Goal: Register for event/course: Sign up to attend an event or enroll in a course

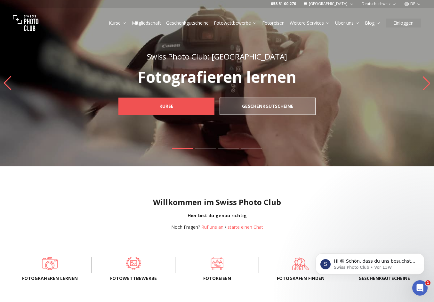
click at [187, 105] on link "Kurse" at bounding box center [166, 106] width 96 height 17
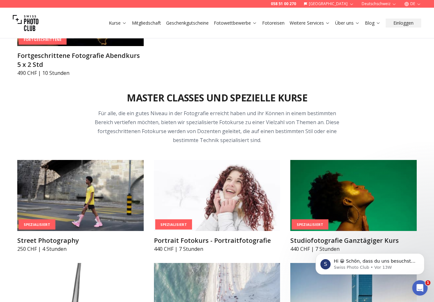
scroll to position [1269, 0]
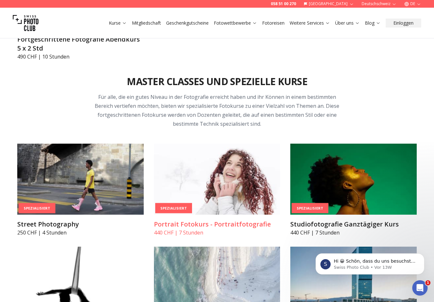
click at [204, 187] on img at bounding box center [217, 179] width 126 height 71
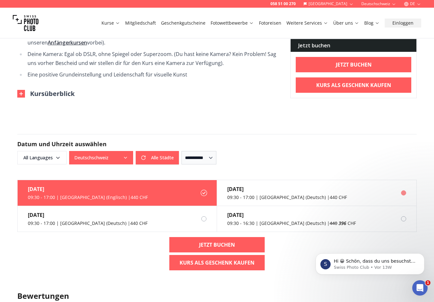
scroll to position [492, 0]
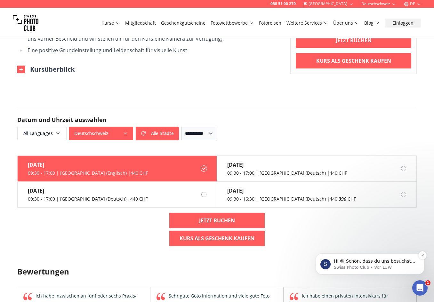
click at [354, 267] on p "Swiss Photo Club • Vor 13W" at bounding box center [375, 268] width 83 height 6
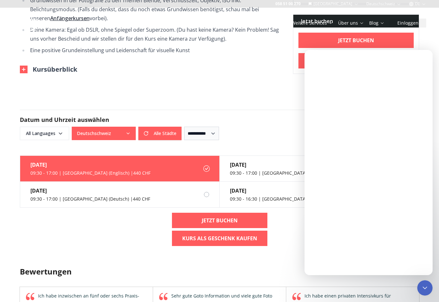
scroll to position [0, 0]
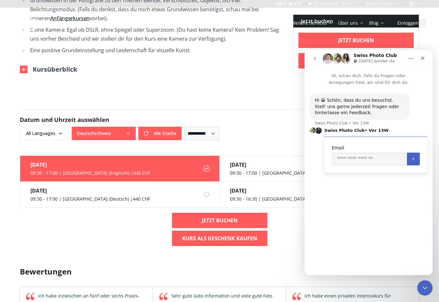
click at [399, 123] on div "Hi 😀 Schön, dass du uns besuchst. Stell' uns gerne jederzeit Fragen oder hinter…" at bounding box center [368, 138] width 118 height 90
click at [366, 161] on input "Enter your email" at bounding box center [368, 159] width 75 height 13
type input "**********"
click at [410, 161] on icon "Übermitteln" at bounding box center [412, 158] width 5 height 5
click at [325, 252] on textarea "Nachricht senden..." at bounding box center [368, 251] width 117 height 11
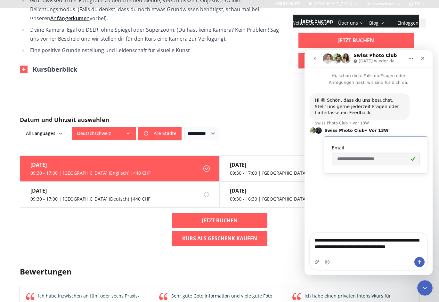
type textarea "**********"
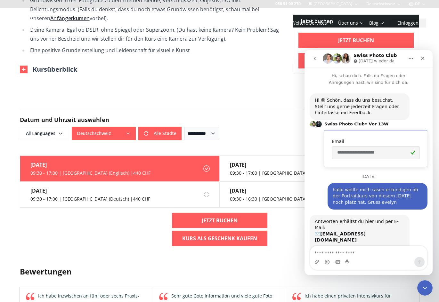
scroll to position [34, 0]
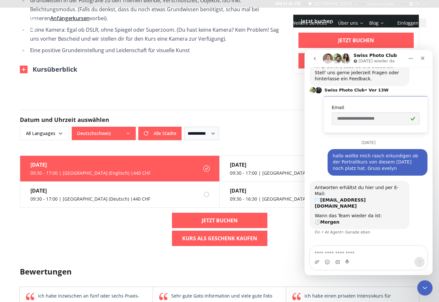
click at [71, 92] on div "058 51 00 270 Schweiz Deutschschweiz DE Kurse Mitgliedschaft Geschenkgutscheine…" at bounding box center [219, 154] width 439 height 1293
click at [147, 84] on div "058 51 00 270 Schweiz Deutschschweiz DE Kurse Mitgliedschaft Geschenkgutscheine…" at bounding box center [219, 154] width 439 height 1293
click at [183, 90] on div "058 51 00 270 Schweiz Deutschschweiz DE Kurse Mitgliedschaft Geschenkgutscheine…" at bounding box center [219, 154] width 439 height 1293
click at [420, 57] on icon "Schließen" at bounding box center [422, 58] width 5 height 5
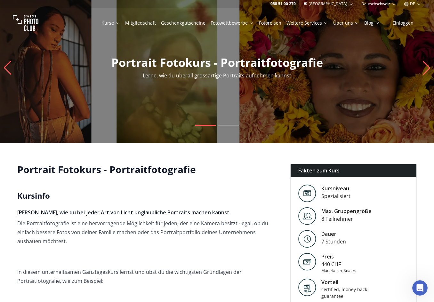
scroll to position [0, 0]
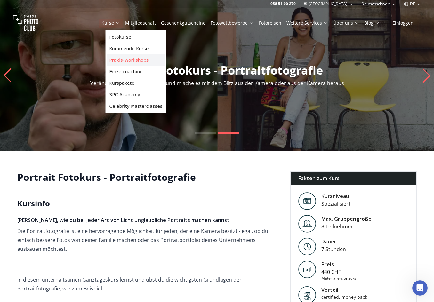
click at [116, 61] on link "Praxis-Workshops" at bounding box center [136, 60] width 58 height 12
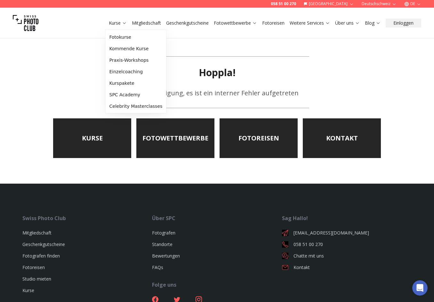
click at [119, 22] on link "Kurse" at bounding box center [118, 23] width 18 height 6
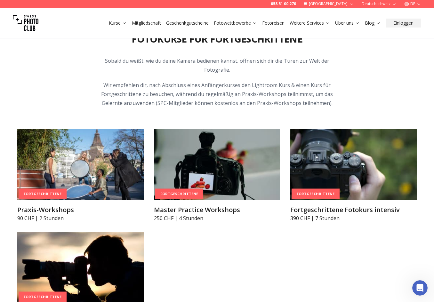
scroll to position [1049, 0]
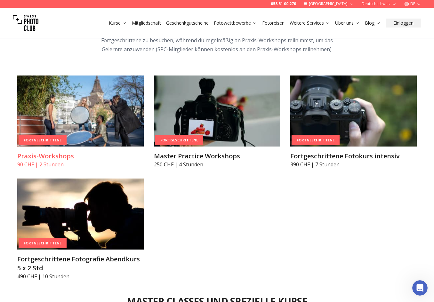
click at [98, 105] on img at bounding box center [80, 111] width 126 height 71
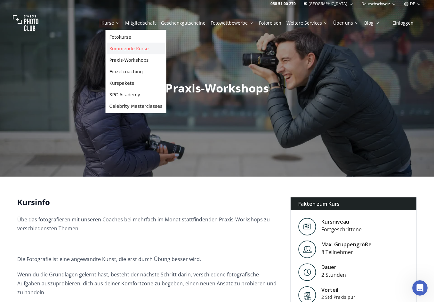
click at [122, 47] on link "Kommende Kurse" at bounding box center [136, 49] width 58 height 12
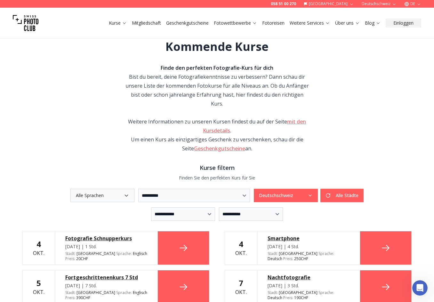
scroll to position [34, 0]
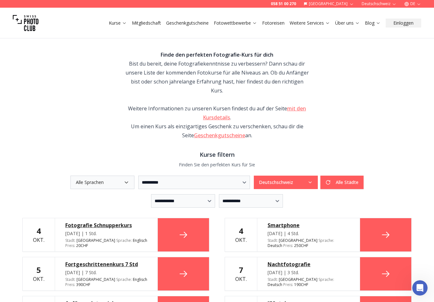
click at [84, 260] on div "Fortgeschrittenenkurs 7 Std" at bounding box center [106, 264] width 82 height 8
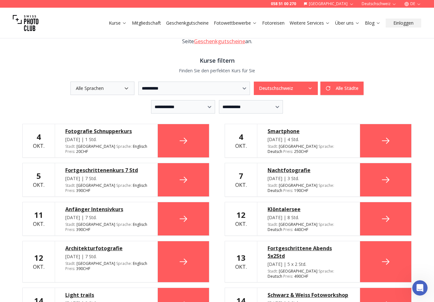
scroll to position [179, 0]
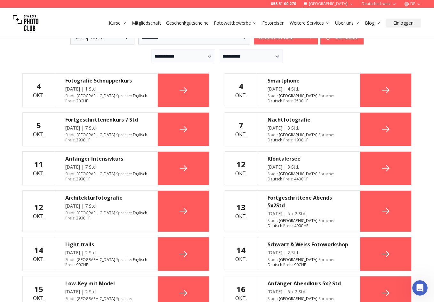
click at [283, 116] on div "Nachtfotografie" at bounding box center [308, 120] width 82 height 8
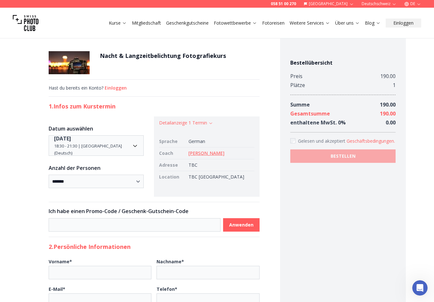
click at [211, 152] on link "[PERSON_NAME]" at bounding box center [206, 153] width 36 height 6
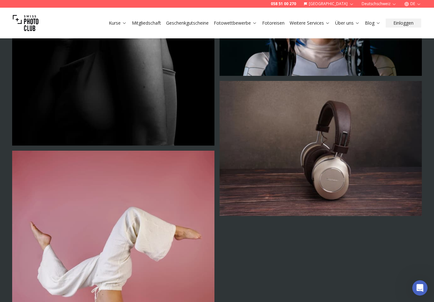
scroll to position [1586, 0]
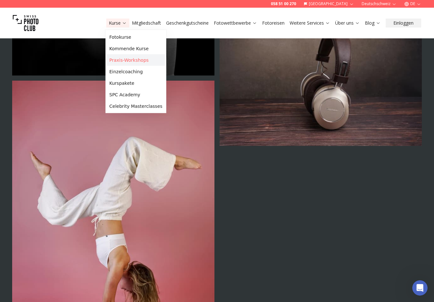
click at [116, 59] on link "Praxis-Workshops" at bounding box center [136, 60] width 58 height 12
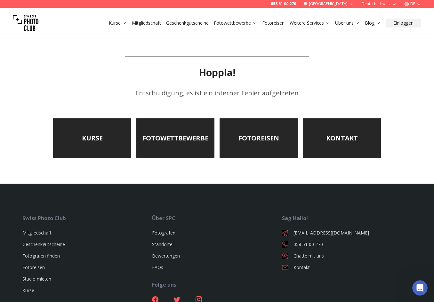
click at [115, 24] on link "Kurse" at bounding box center [118, 23] width 18 height 6
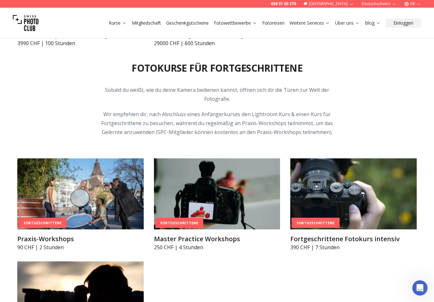
scroll to position [1017, 0]
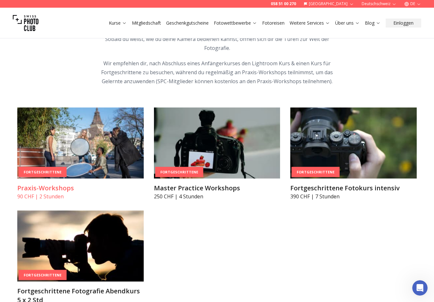
click at [105, 128] on img at bounding box center [80, 142] width 126 height 71
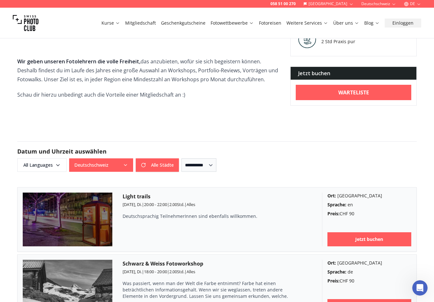
scroll to position [414, 0]
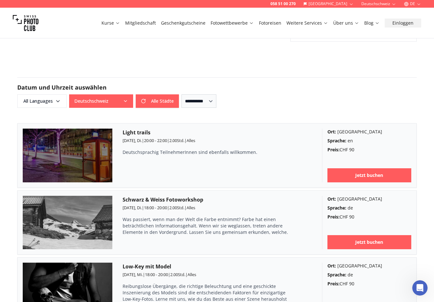
click at [118, 23] on link "Kurse" at bounding box center [110, 23] width 19 height 6
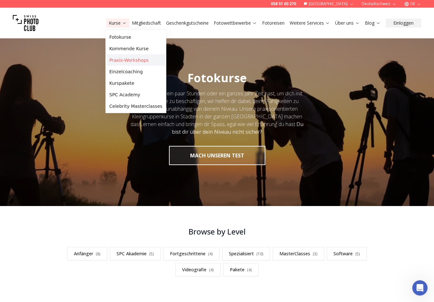
click at [138, 61] on link "Praxis-Workshops" at bounding box center [136, 60] width 58 height 12
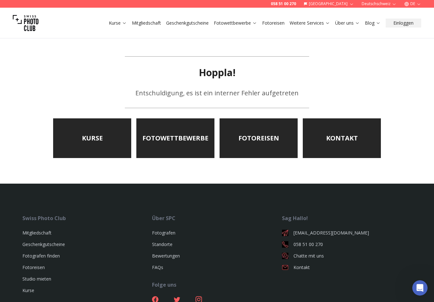
click at [114, 22] on link "Kurse" at bounding box center [118, 23] width 18 height 6
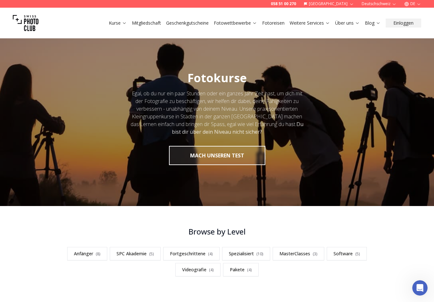
click at [114, 22] on link "Kurse" at bounding box center [118, 23] width 18 height 6
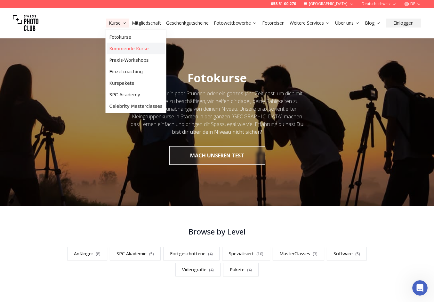
click at [117, 45] on link "Kommende Kurse" at bounding box center [136, 49] width 58 height 12
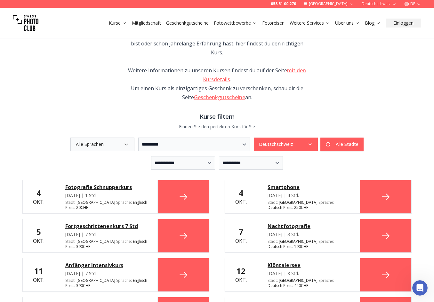
scroll to position [96, 0]
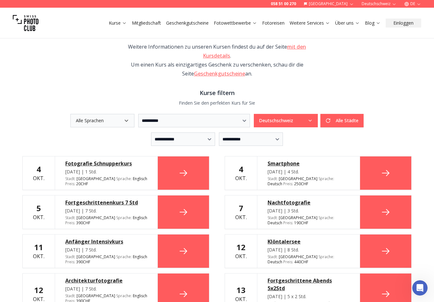
click at [107, 199] on div "Fortgeschrittenenkurs 7 Std" at bounding box center [106, 203] width 82 height 8
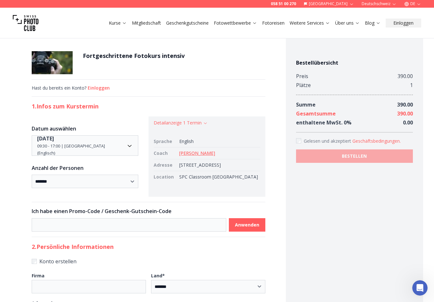
click at [192, 154] on link "[PERSON_NAME]" at bounding box center [197, 153] width 36 height 6
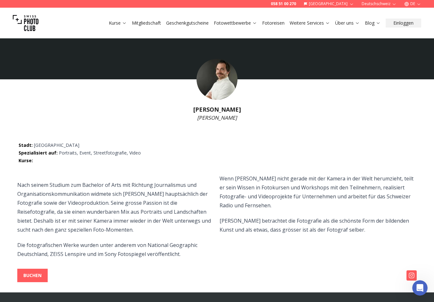
click at [117, 25] on link "Kurse" at bounding box center [118, 23] width 18 height 6
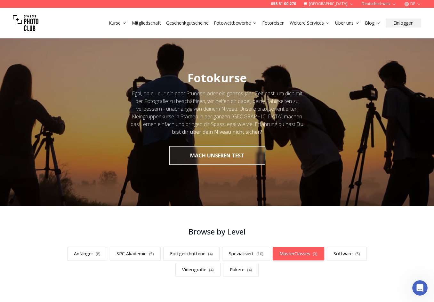
click at [298, 255] on link "MasterClasses ( 3 )" at bounding box center [299, 253] width 52 height 13
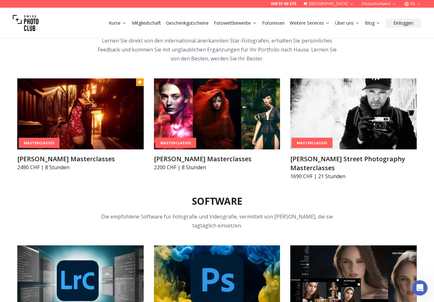
scroll to position [2029, 0]
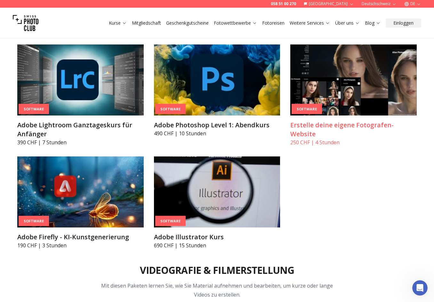
click at [365, 86] on img at bounding box center [353, 79] width 126 height 71
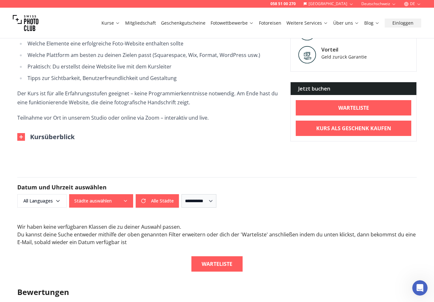
scroll to position [311, 0]
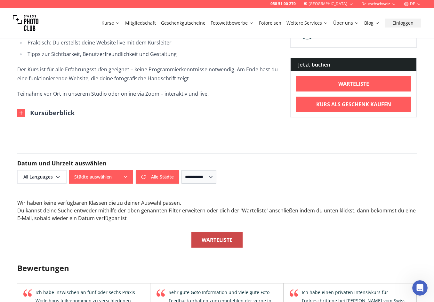
click at [222, 243] on b "Warteliste" at bounding box center [217, 240] width 31 height 8
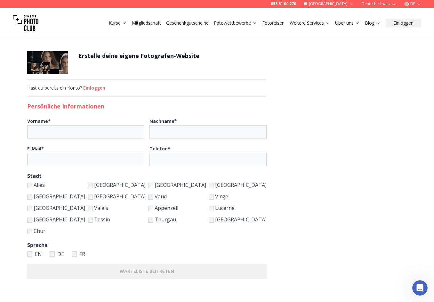
click at [85, 231] on label "Chur" at bounding box center [56, 231] width 58 height 9
click at [85, 222] on label "[GEOGRAPHIC_DATA]" at bounding box center [56, 219] width 58 height 9
click at [132, 184] on label "[GEOGRAPHIC_DATA]" at bounding box center [117, 184] width 58 height 9
click at [85, 208] on label "[GEOGRAPHIC_DATA]" at bounding box center [56, 207] width 58 height 9
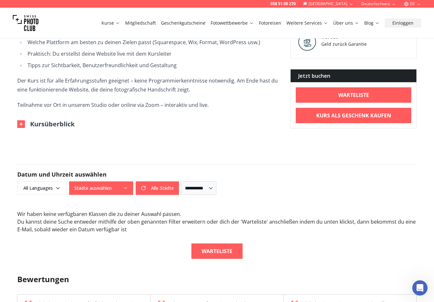
scroll to position [394, 0]
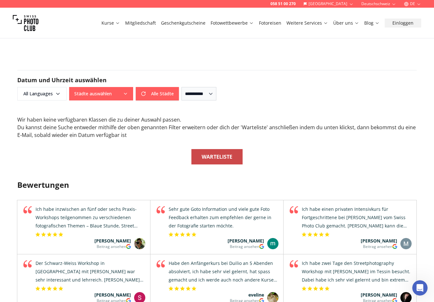
click at [219, 157] on b "Warteliste" at bounding box center [217, 157] width 31 height 8
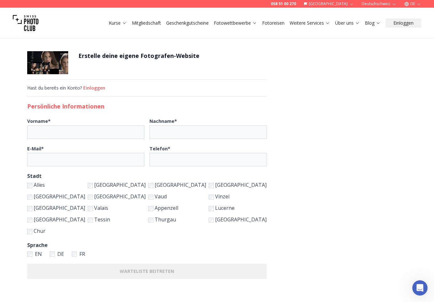
click at [85, 219] on label "[GEOGRAPHIC_DATA]" at bounding box center [56, 219] width 58 height 9
click at [85, 233] on label "Chur" at bounding box center [56, 231] width 58 height 9
type input "******"
type input "*****"
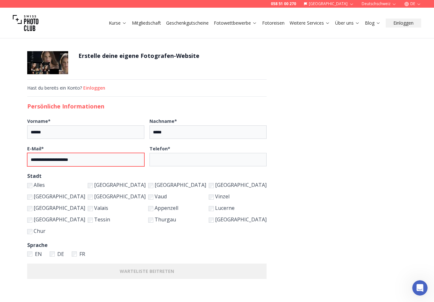
type input "**********"
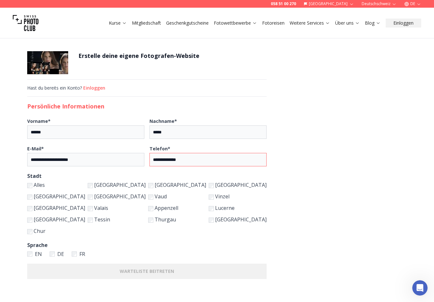
type input "**********"
click at [307, 162] on form "**********" at bounding box center [217, 182] width 420 height 302
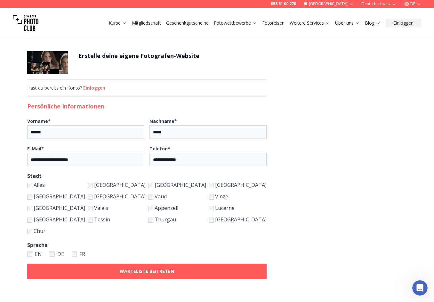
click at [174, 273] on b "WARTELISTE BEITRETEN" at bounding box center [147, 271] width 54 height 6
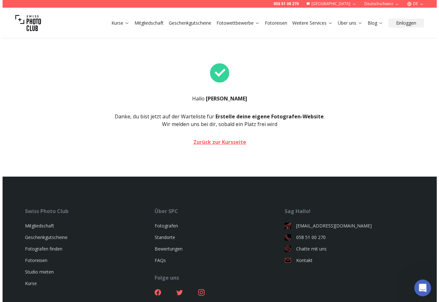
click at [421, 282] on div "Intercom-Nachrichtendienst öffnen" at bounding box center [421, 286] width 21 height 21
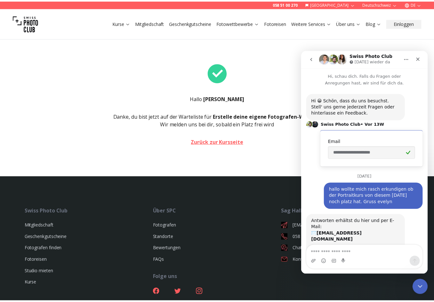
scroll to position [34, 0]
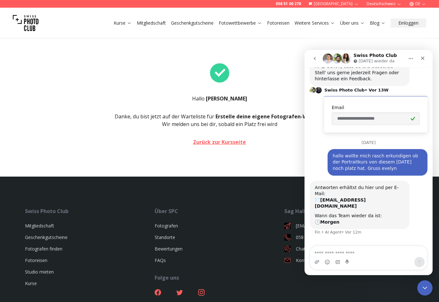
click at [127, 71] on div "Hallo [PERSON_NAME], du bist jetzt auf der Warteliste für Erstelle deine eigene…" at bounding box center [220, 104] width 410 height 146
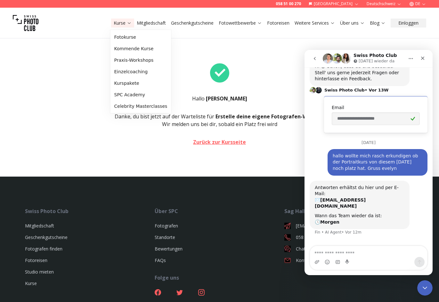
click at [115, 22] on link "Kurse" at bounding box center [123, 23] width 18 height 6
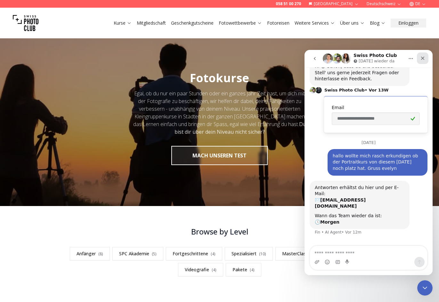
click at [425, 57] on div "Schließen" at bounding box center [423, 58] width 12 height 12
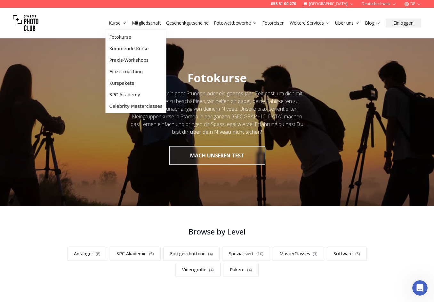
click at [118, 22] on link "Kurse" at bounding box center [118, 23] width 18 height 6
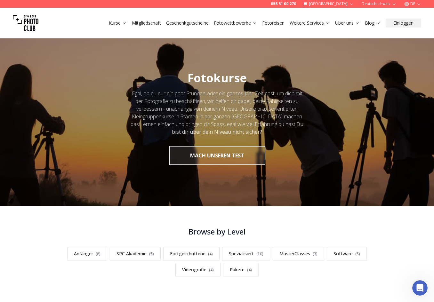
click at [118, 22] on link "Kurse" at bounding box center [118, 23] width 18 height 6
click at [117, 22] on link "Kurse" at bounding box center [118, 23] width 18 height 6
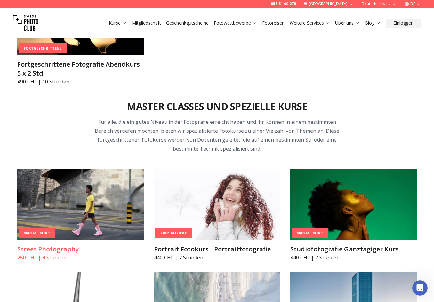
scroll to position [1297, 0]
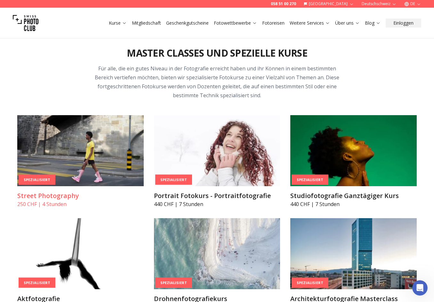
click at [72, 137] on img at bounding box center [80, 150] width 126 height 71
